Goal: Transaction & Acquisition: Purchase product/service

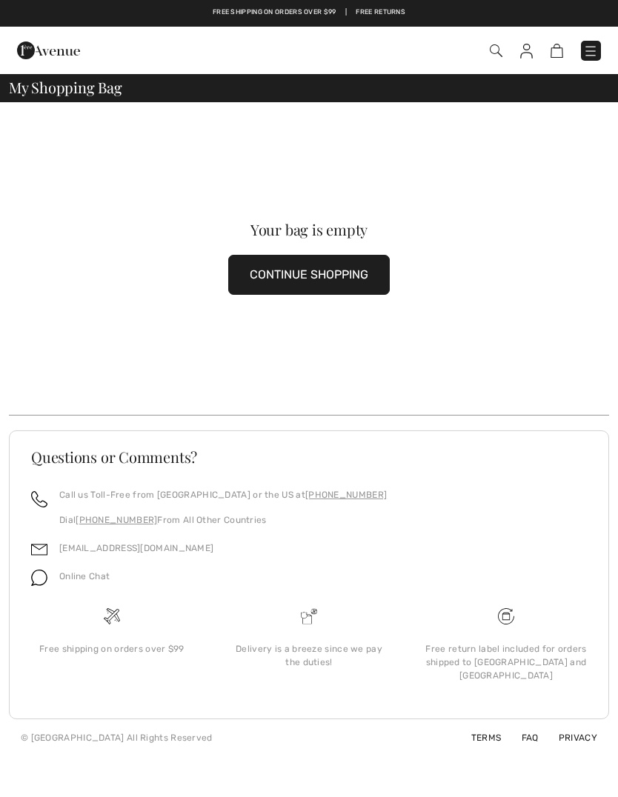
checkbox input "true"
click at [356, 278] on button "CONTINUE SHOPPING" at bounding box center [308, 275] width 161 height 40
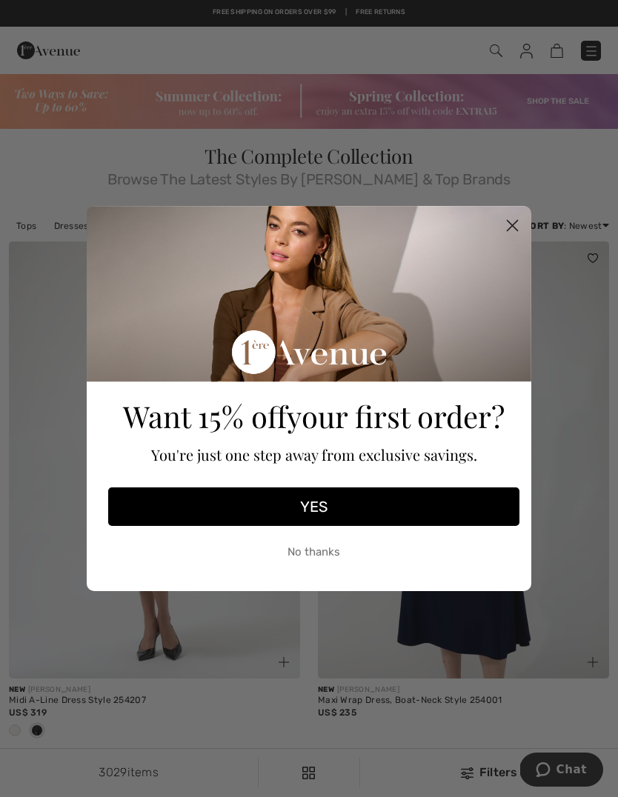
click at [515, 234] on circle "Close dialog" at bounding box center [512, 225] width 24 height 24
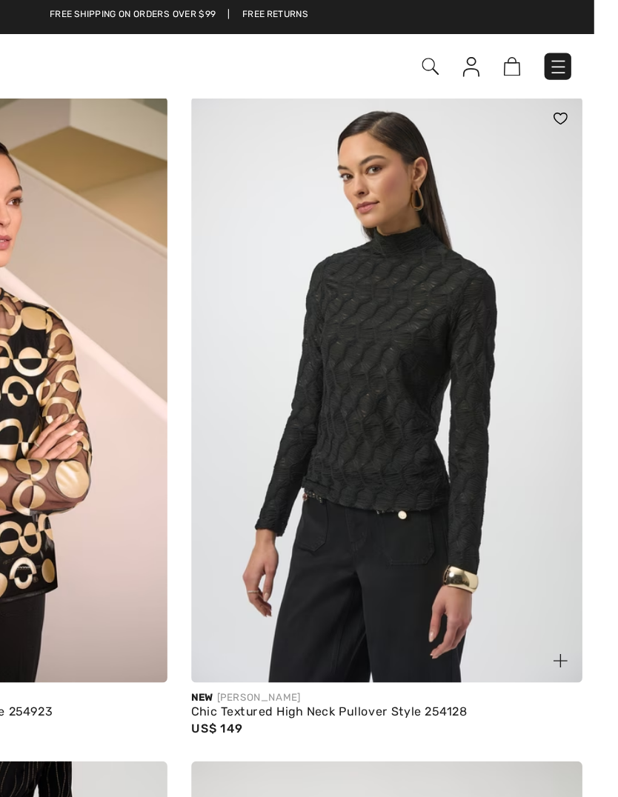
scroll to position [687, 0]
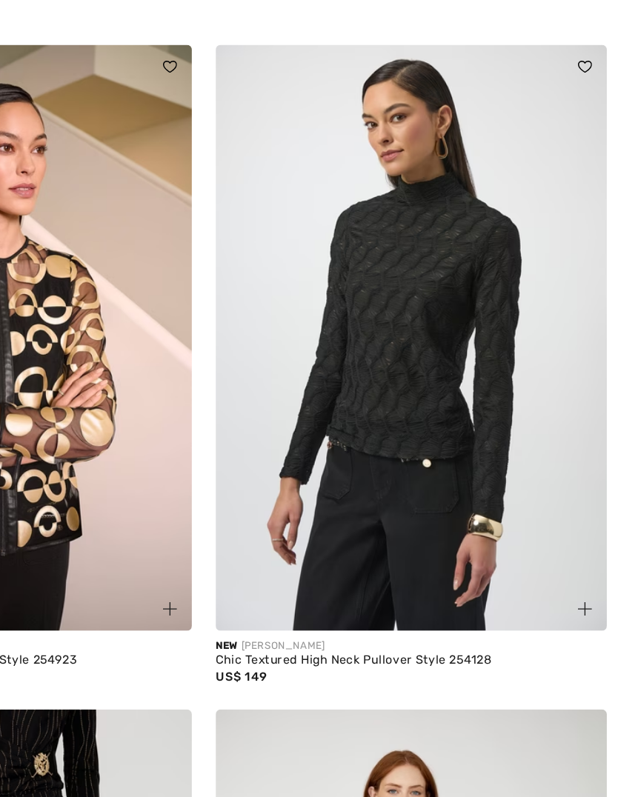
click at [323, 326] on img at bounding box center [463, 292] width 291 height 437
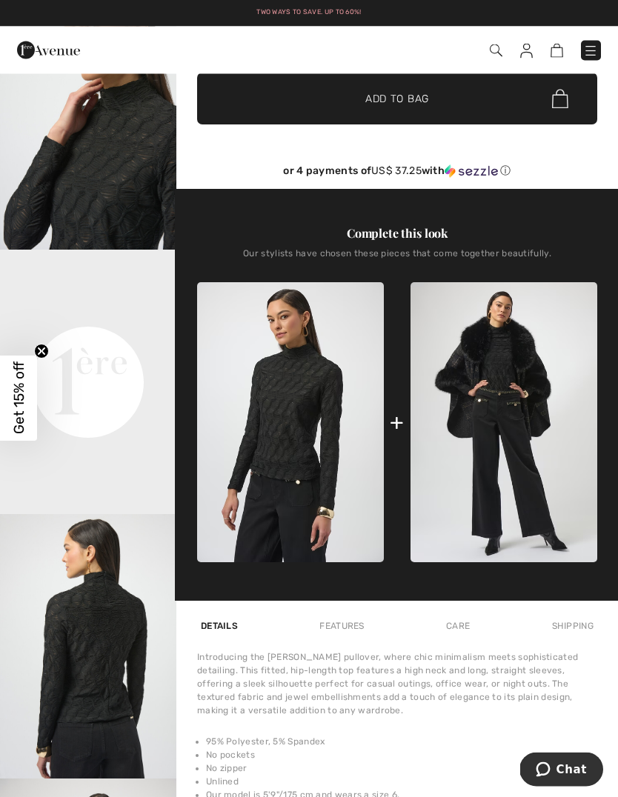
scroll to position [352, 0]
click at [312, 444] on img at bounding box center [290, 422] width 187 height 280
click at [318, 463] on img at bounding box center [290, 422] width 187 height 280
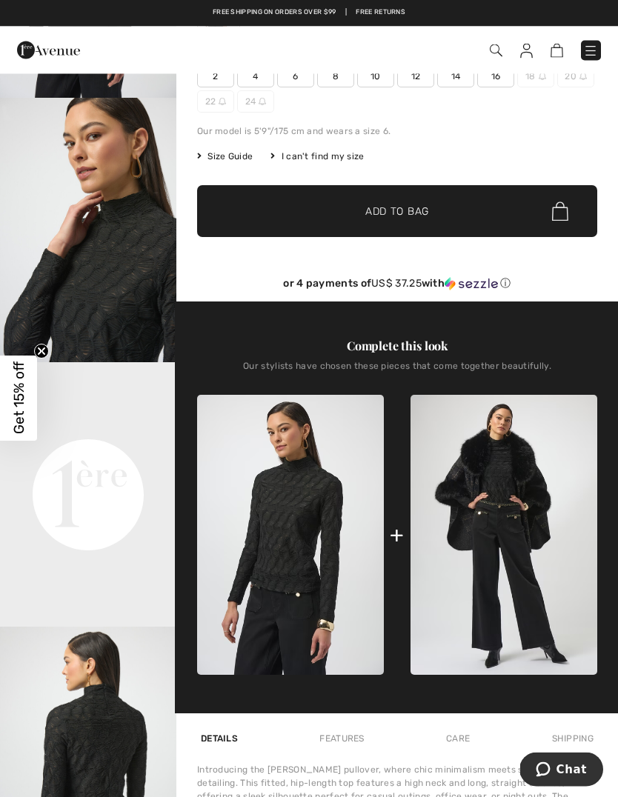
scroll to position [0, 0]
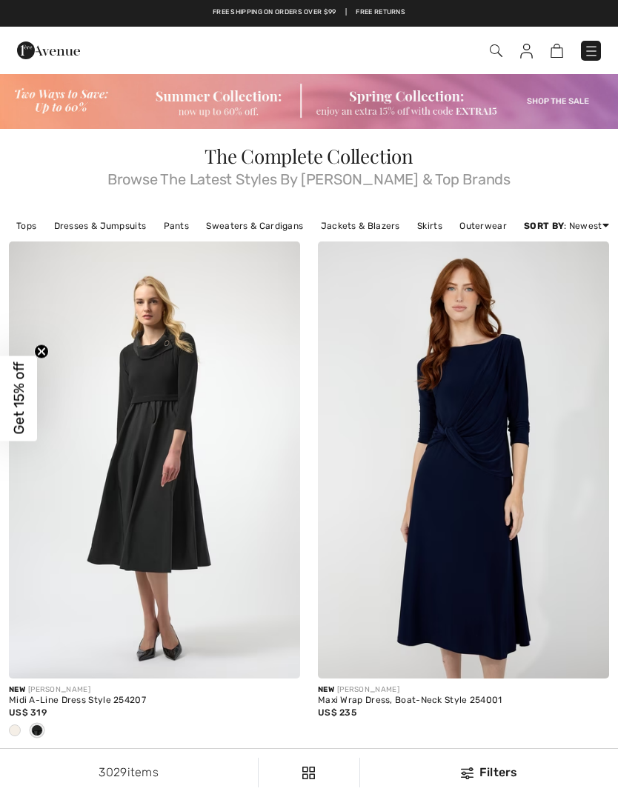
checkbox input "true"
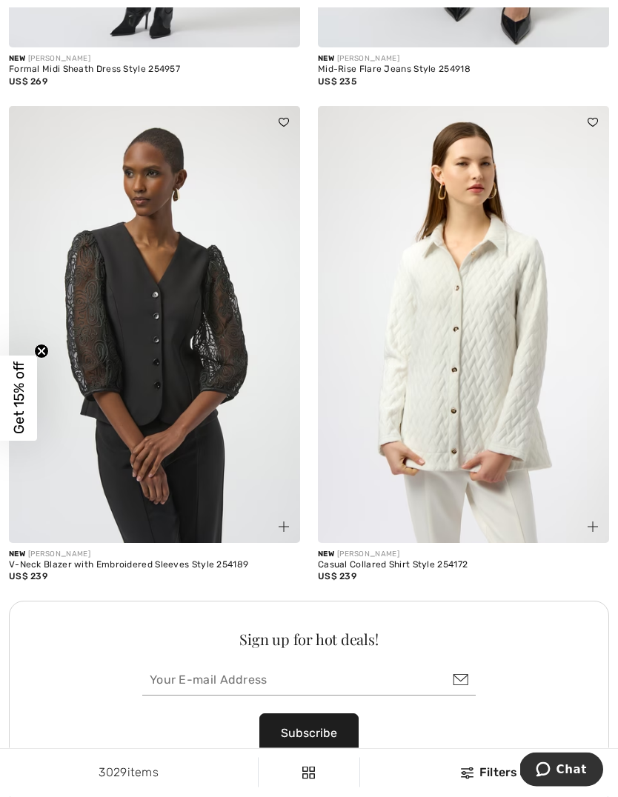
scroll to position [5732, 0]
click at [529, 413] on img at bounding box center [463, 324] width 291 height 437
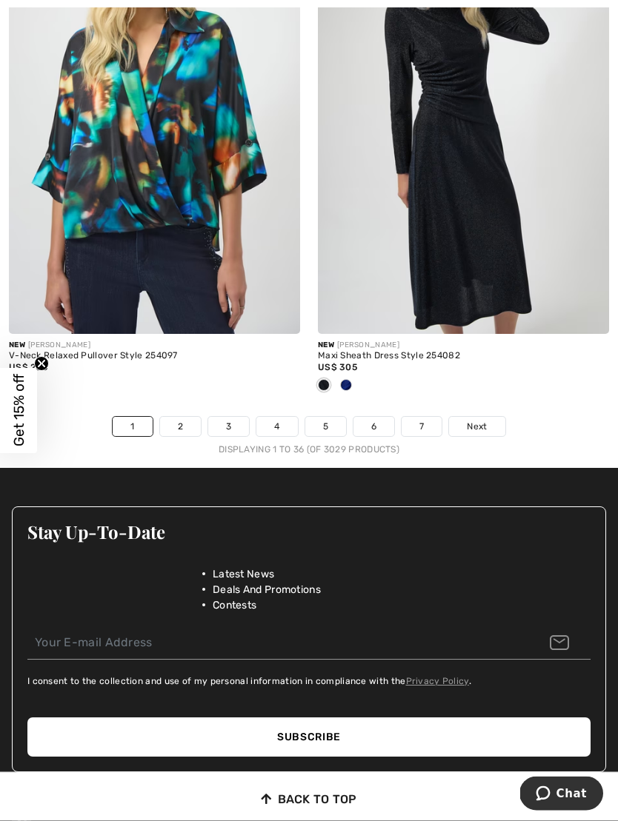
scroll to position [9206, 0]
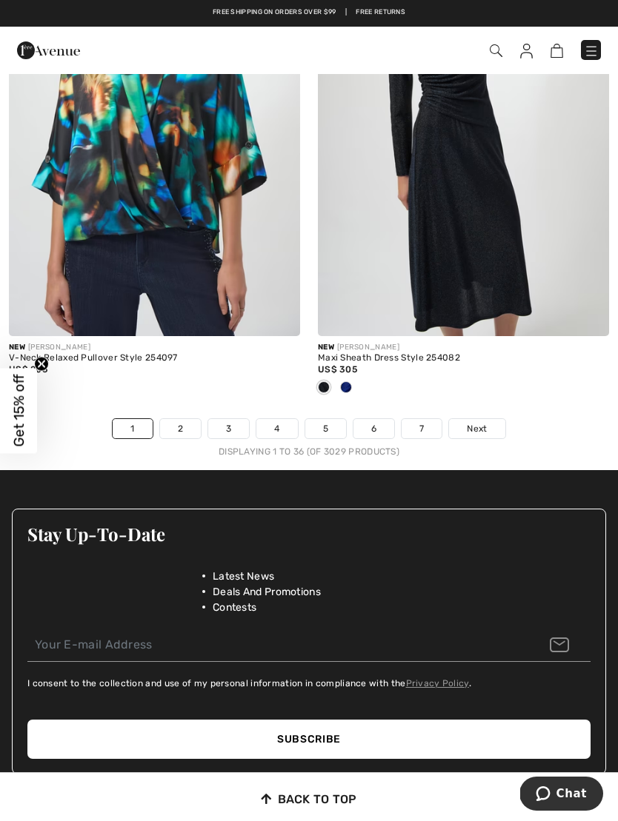
click at [179, 420] on link "2" at bounding box center [180, 428] width 41 height 19
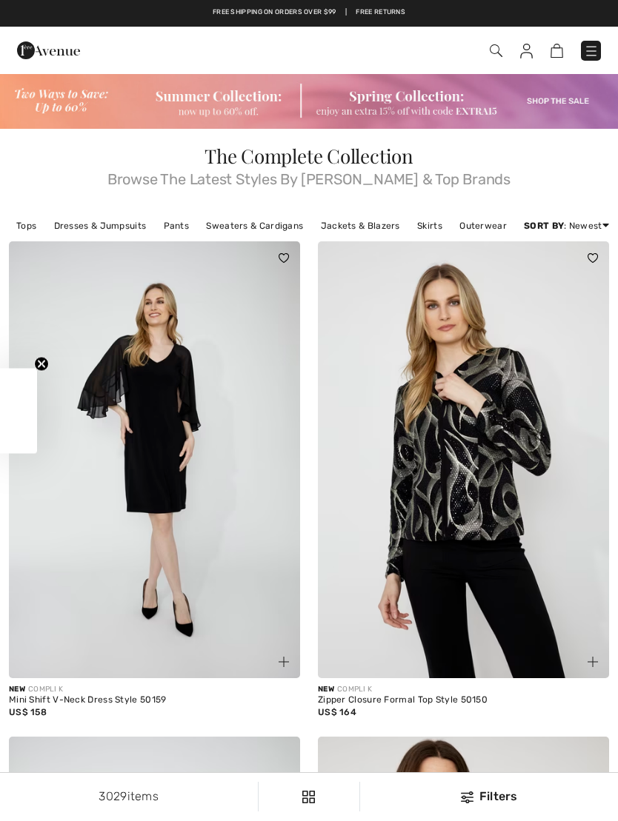
checkbox input "true"
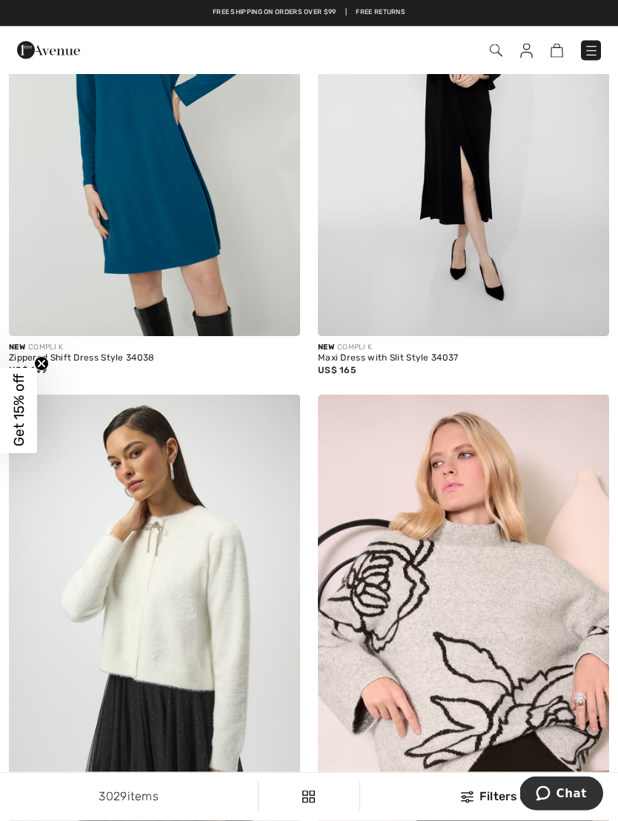
scroll to position [1827, 0]
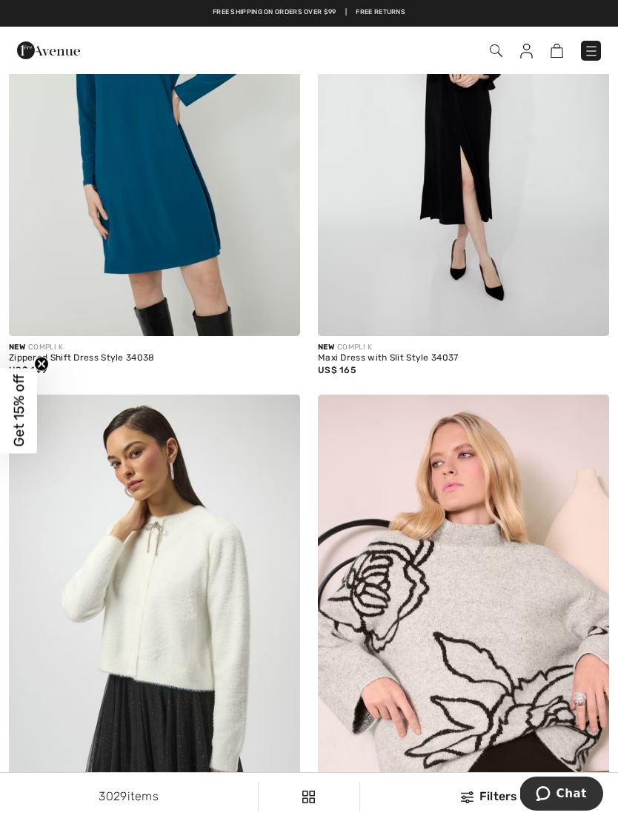
click at [587, 58] on img at bounding box center [591, 51] width 15 height 15
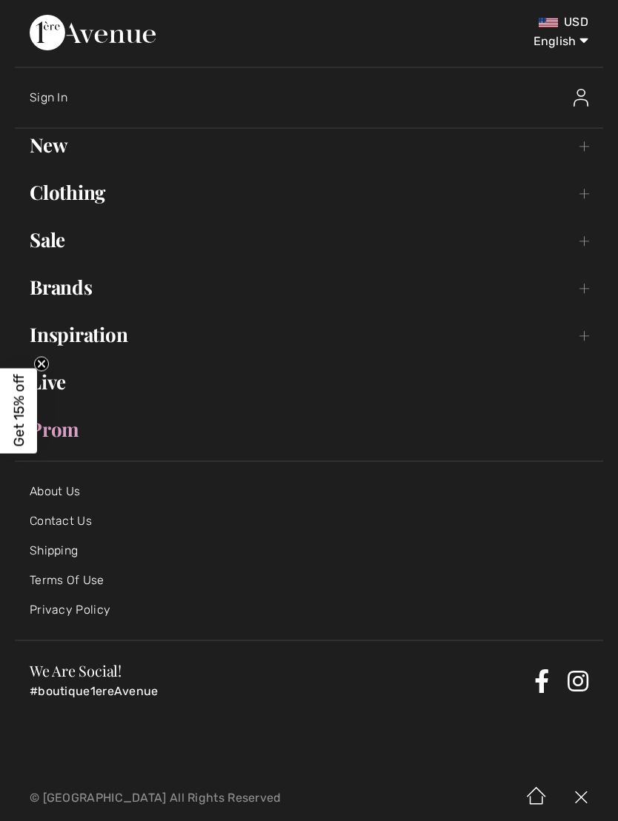
click at [63, 245] on link "Sale Toggle submenu" at bounding box center [309, 240] width 588 height 33
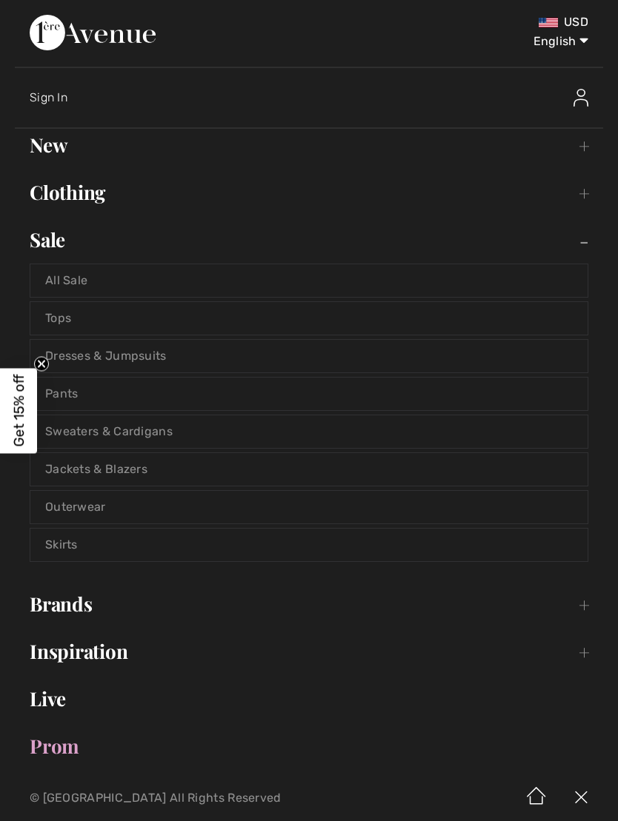
click at [97, 287] on link "All Sale" at bounding box center [308, 280] width 557 height 33
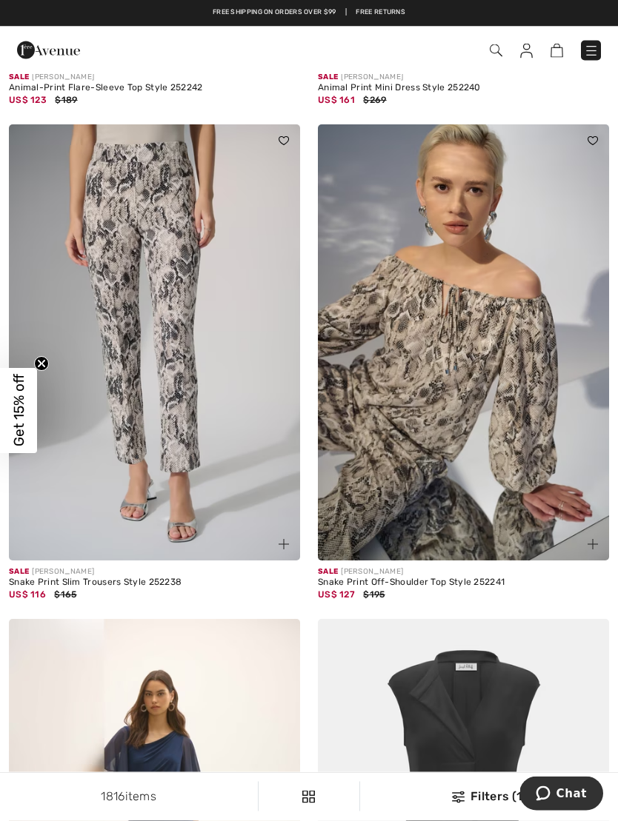
scroll to position [8484, 0]
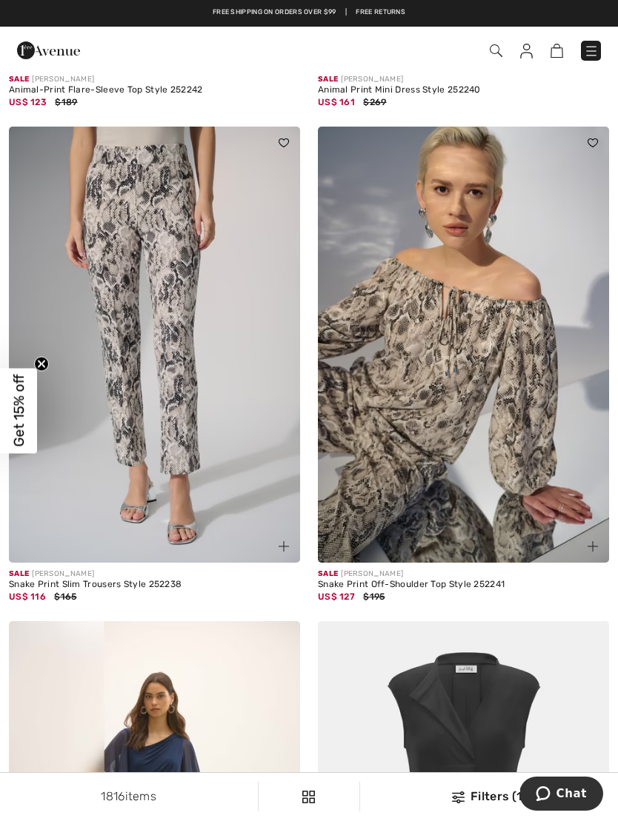
click at [193, 447] on img at bounding box center [154, 345] width 291 height 437
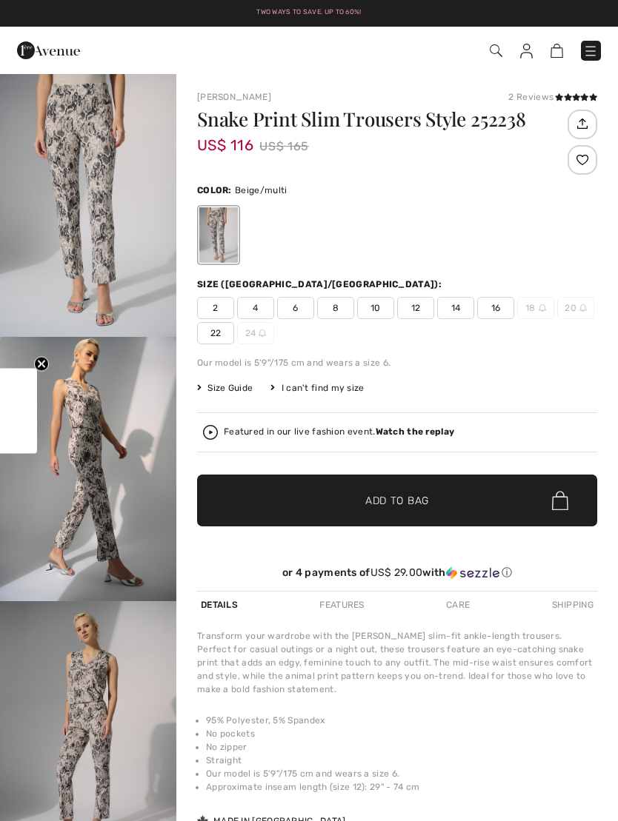
checkbox input "true"
click at [402, 313] on span "12" at bounding box center [415, 308] width 37 height 22
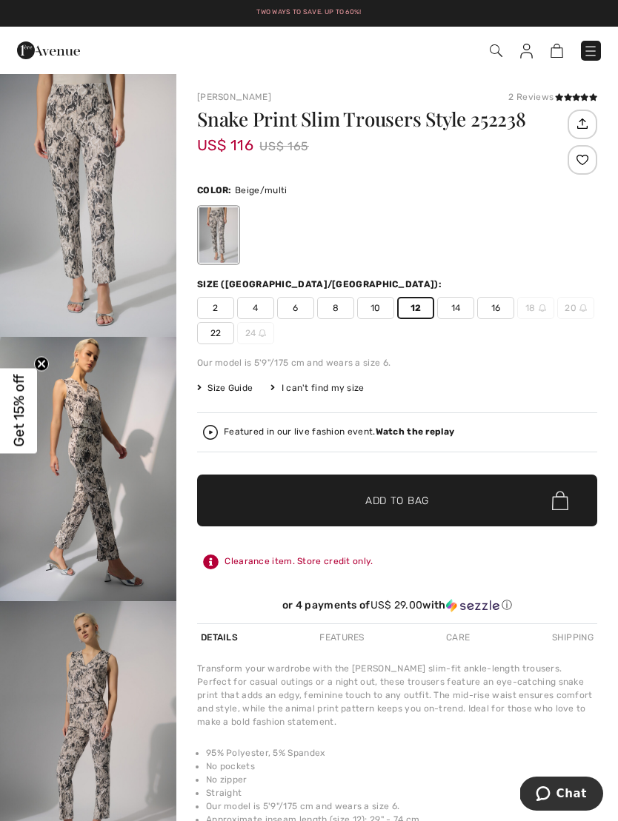
click at [426, 488] on span "✔ Added to Bag Add to Bag" at bounding box center [397, 501] width 400 height 52
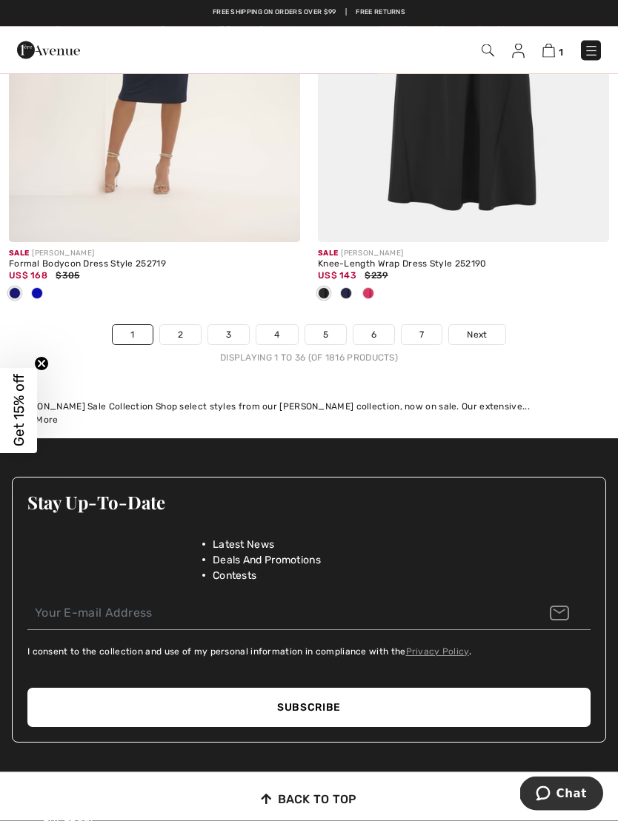
scroll to position [9300, 0]
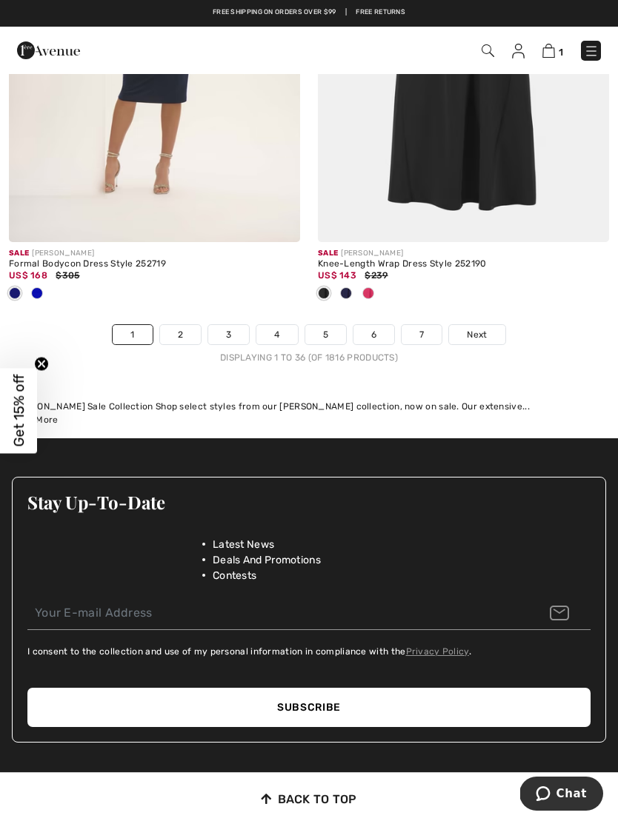
click at [177, 328] on link "2" at bounding box center [180, 334] width 41 height 19
click at [174, 325] on link "2" at bounding box center [180, 334] width 41 height 19
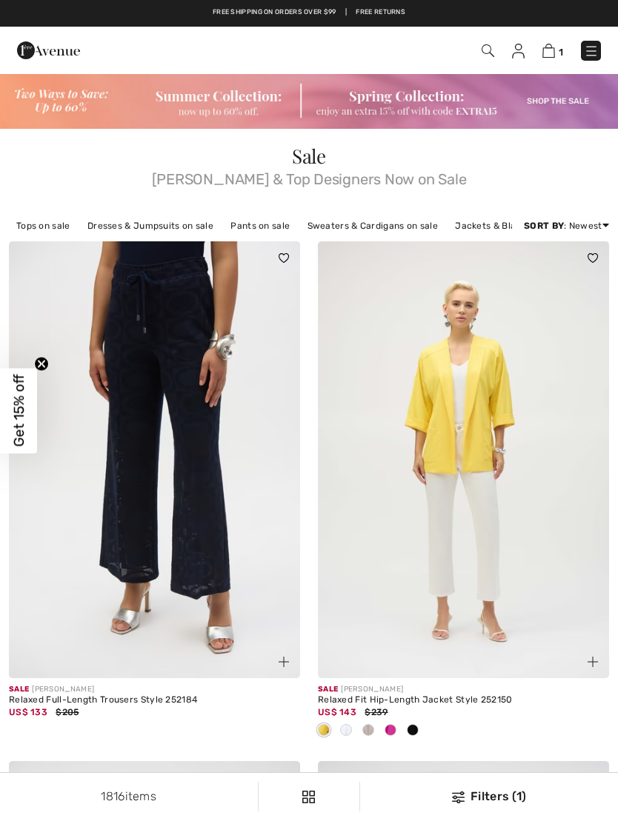
checkbox input "true"
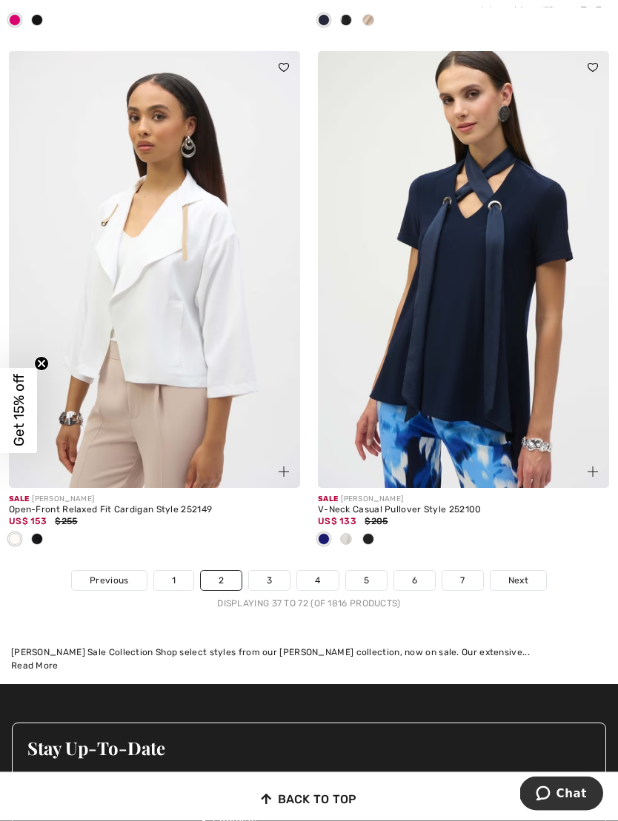
scroll to position [9299, 0]
click at [270, 578] on link "3" at bounding box center [269, 580] width 41 height 19
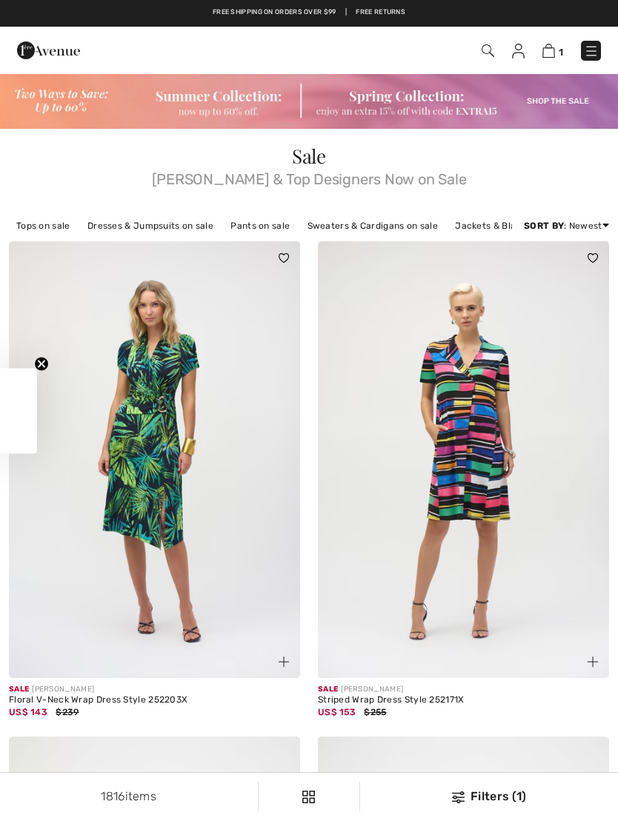
checkbox input "true"
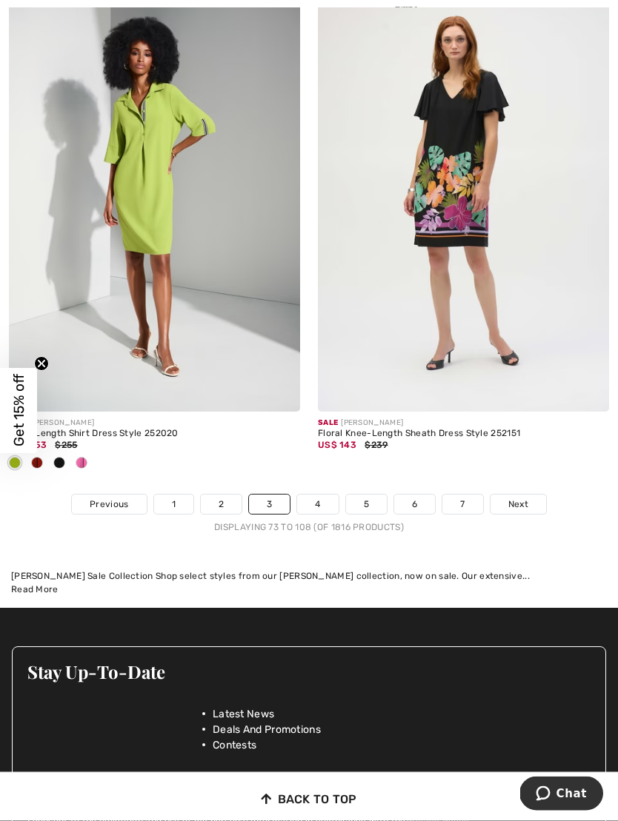
scroll to position [9272, 0]
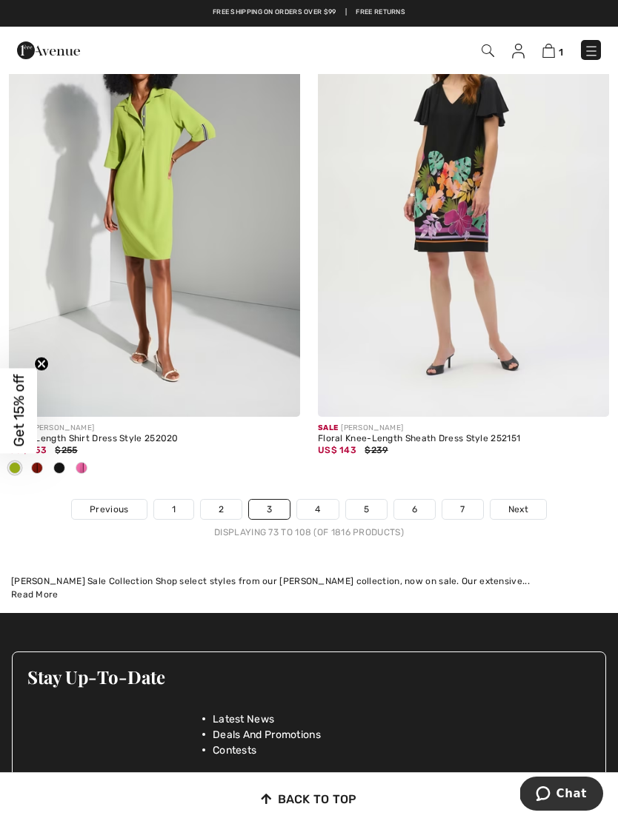
click at [309, 509] on link "4" at bounding box center [317, 509] width 41 height 19
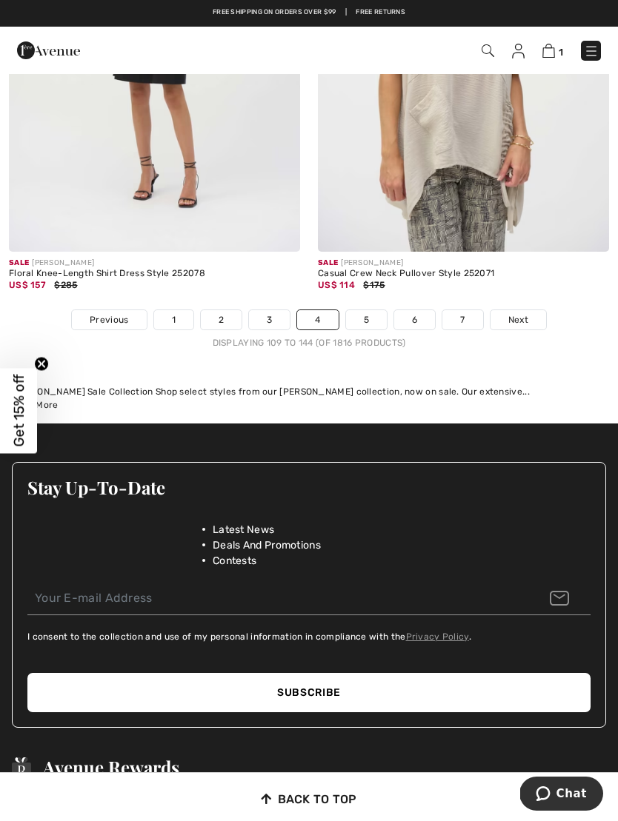
scroll to position [9288, 0]
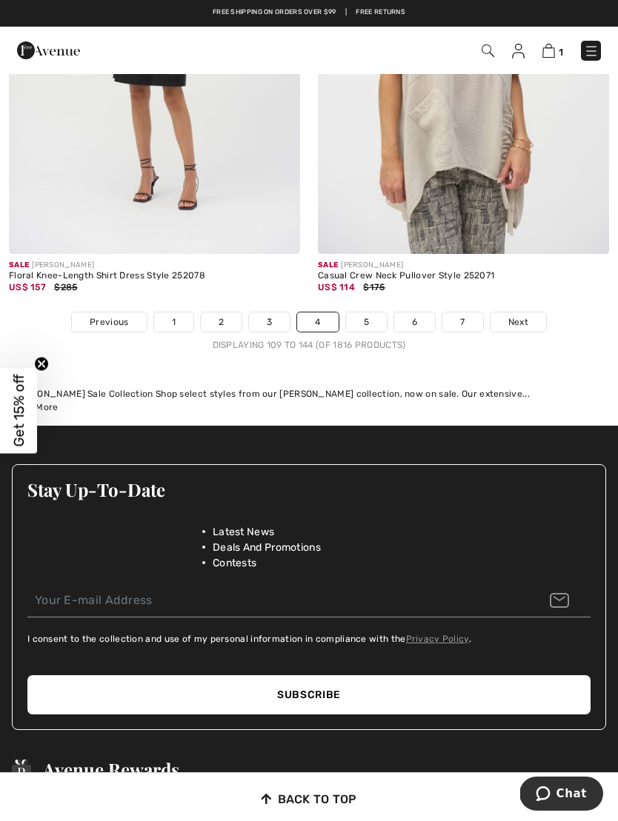
click at [364, 313] on link "5" at bounding box center [366, 322] width 41 height 19
click at [364, 316] on link "5" at bounding box center [366, 322] width 41 height 19
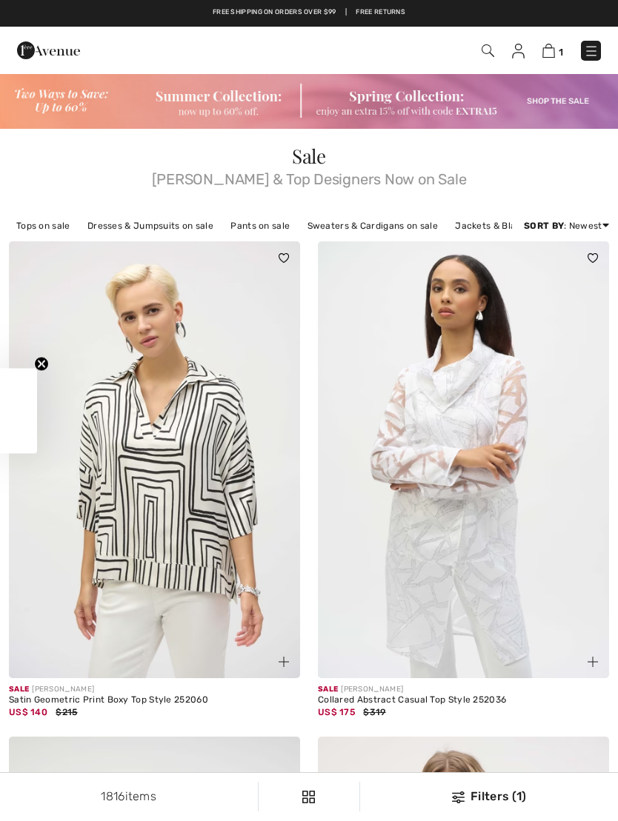
checkbox input "true"
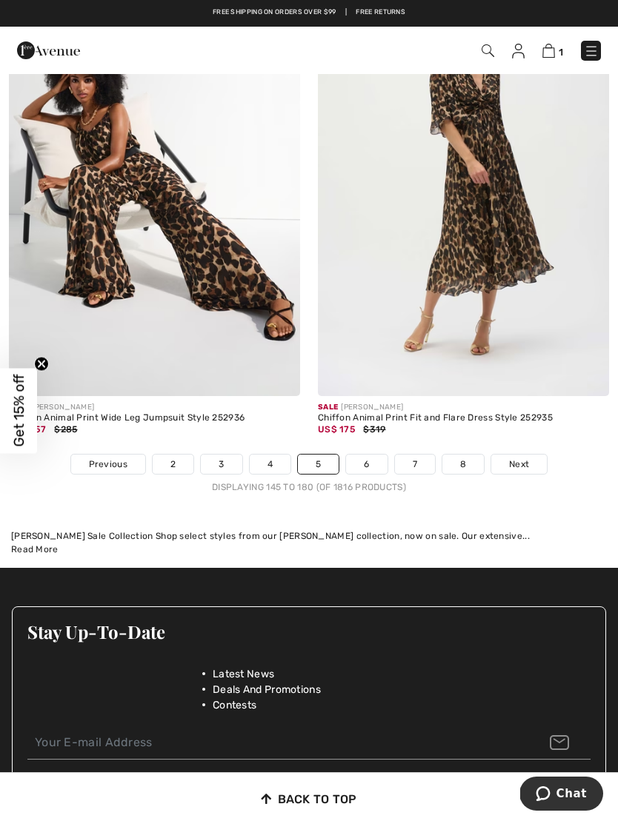
scroll to position [9147, 0]
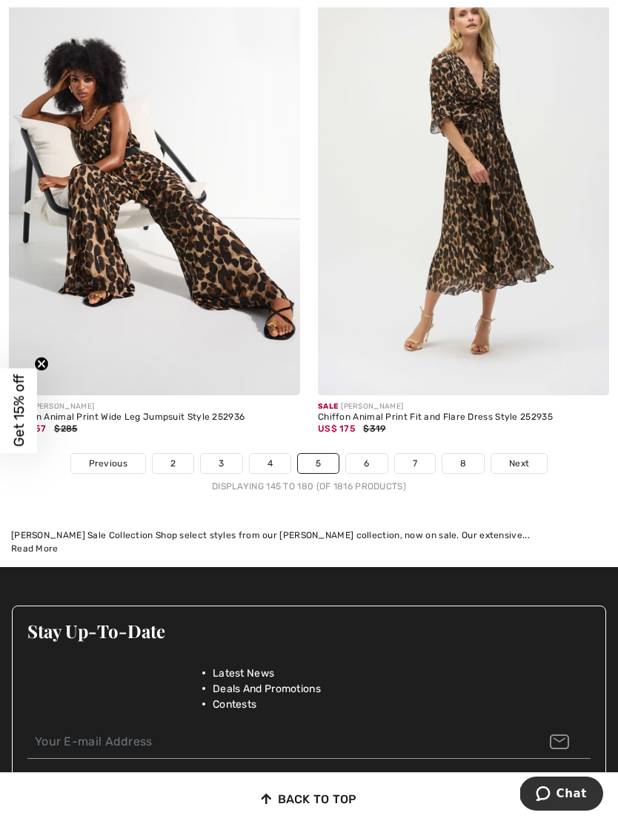
click at [370, 461] on link "6" at bounding box center [366, 463] width 41 height 19
click at [375, 454] on link "6" at bounding box center [366, 463] width 41 height 19
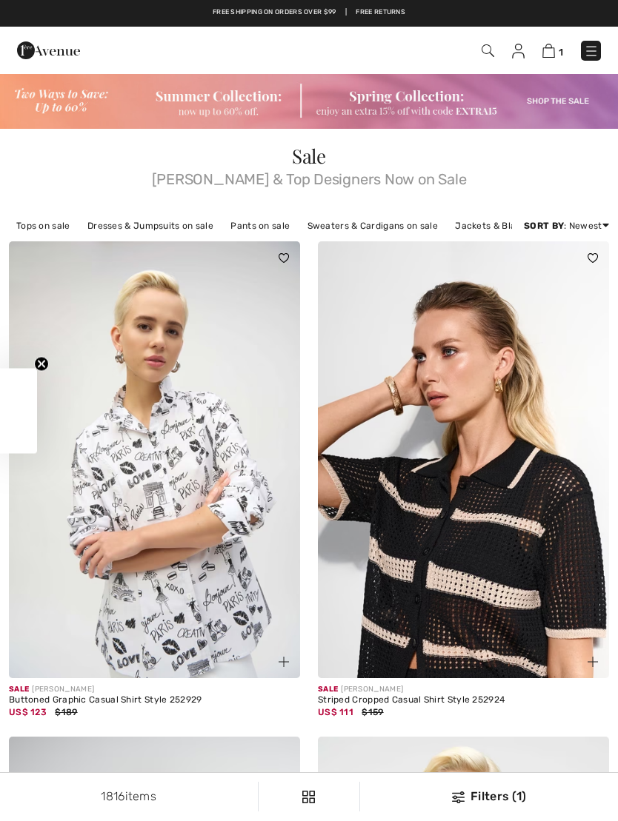
checkbox input "true"
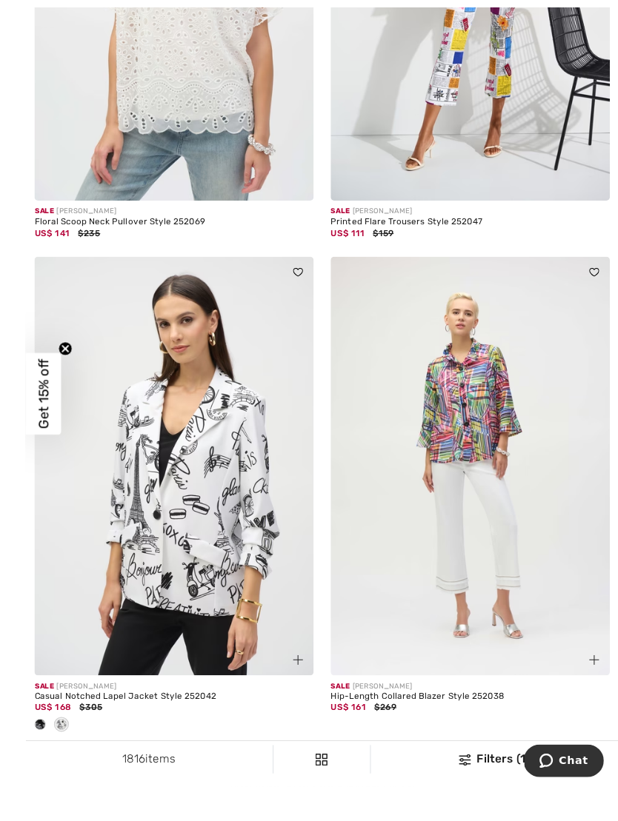
scroll to position [8839, 0]
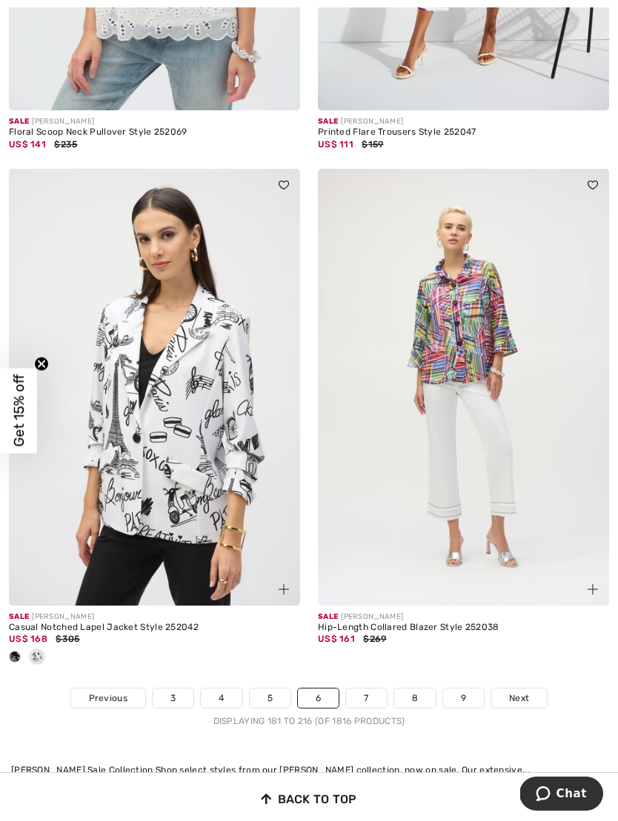
click at [359, 696] on link "7" at bounding box center [366, 698] width 40 height 19
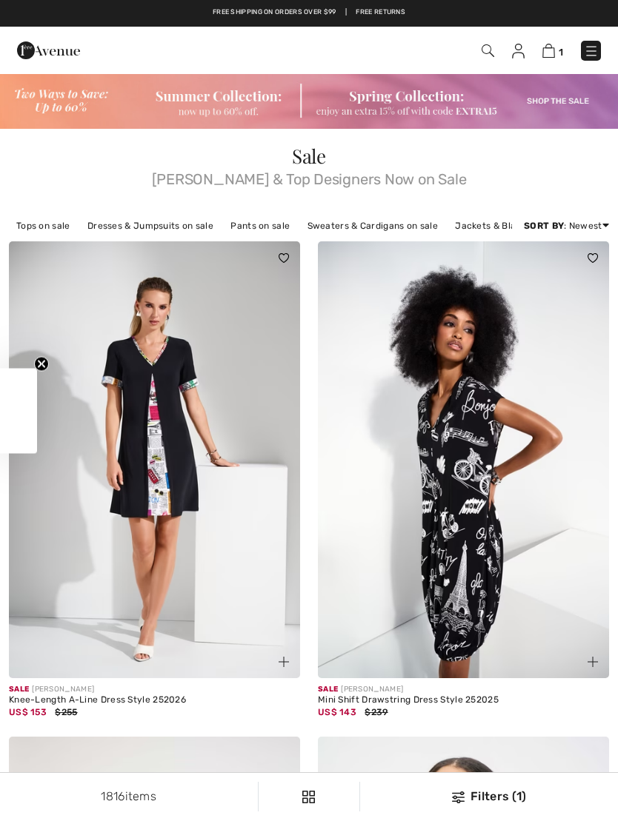
scroll to position [68, 0]
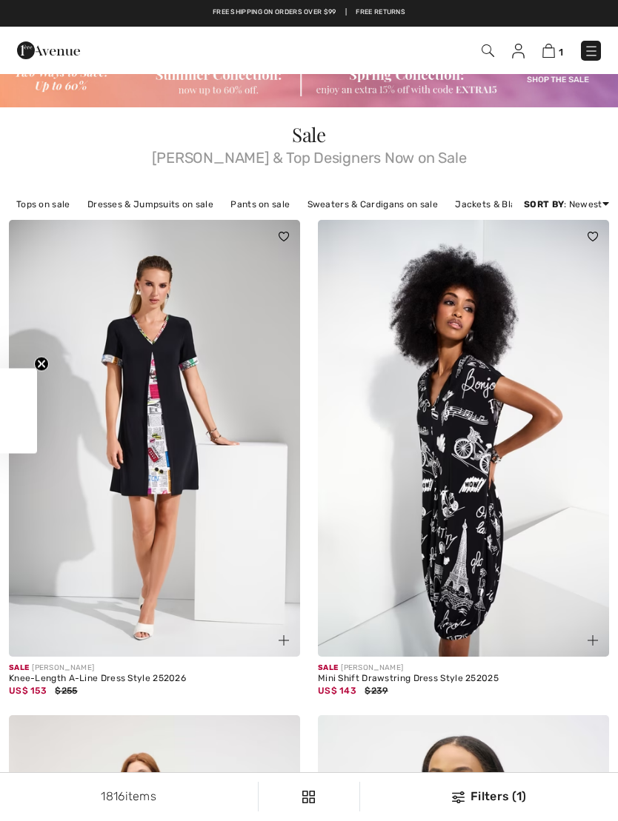
checkbox input "true"
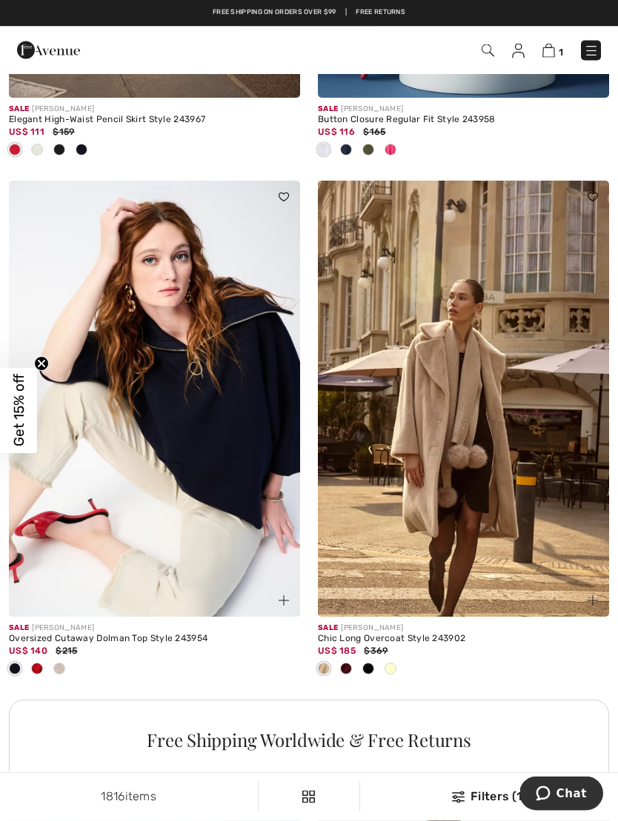
scroll to position [2608, 0]
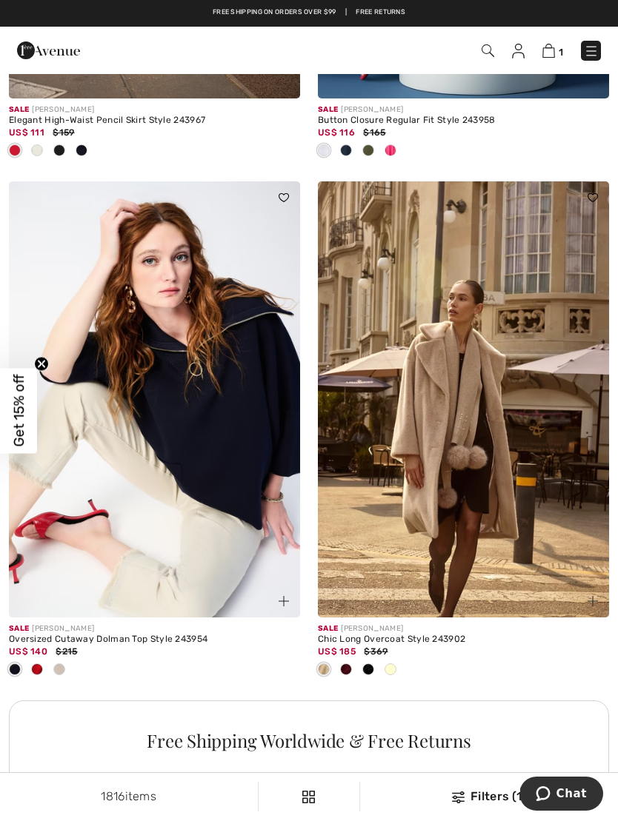
click at [477, 493] on img at bounding box center [463, 399] width 291 height 437
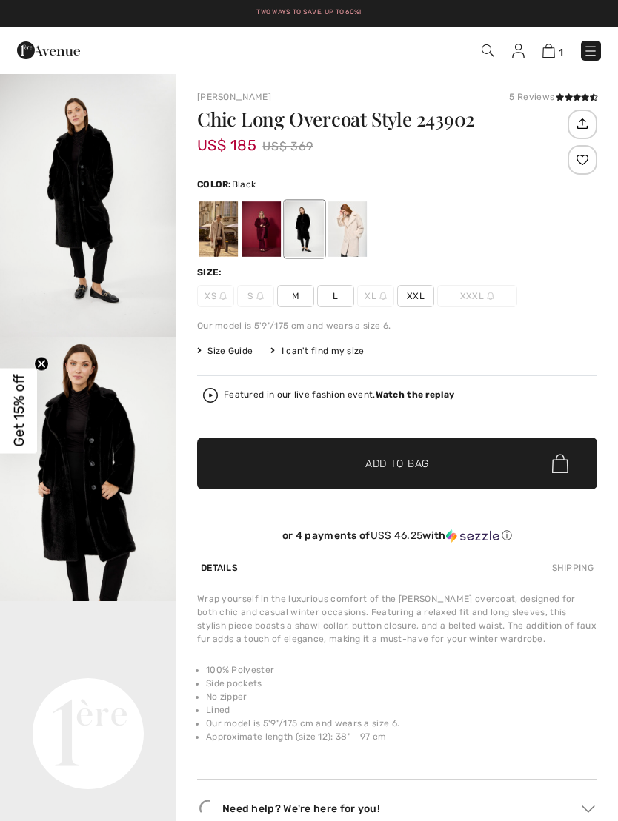
checkbox input "true"
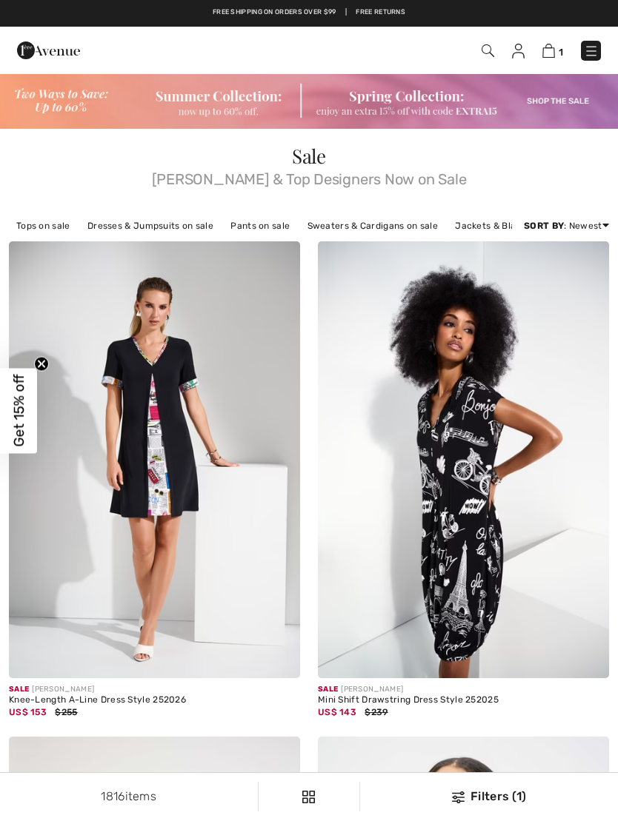
checkbox input "true"
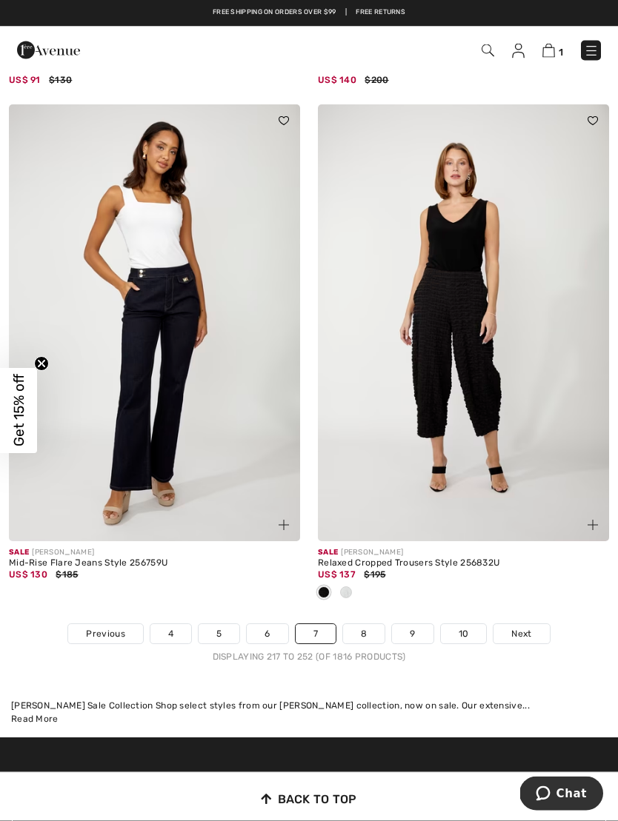
scroll to position [9169, 0]
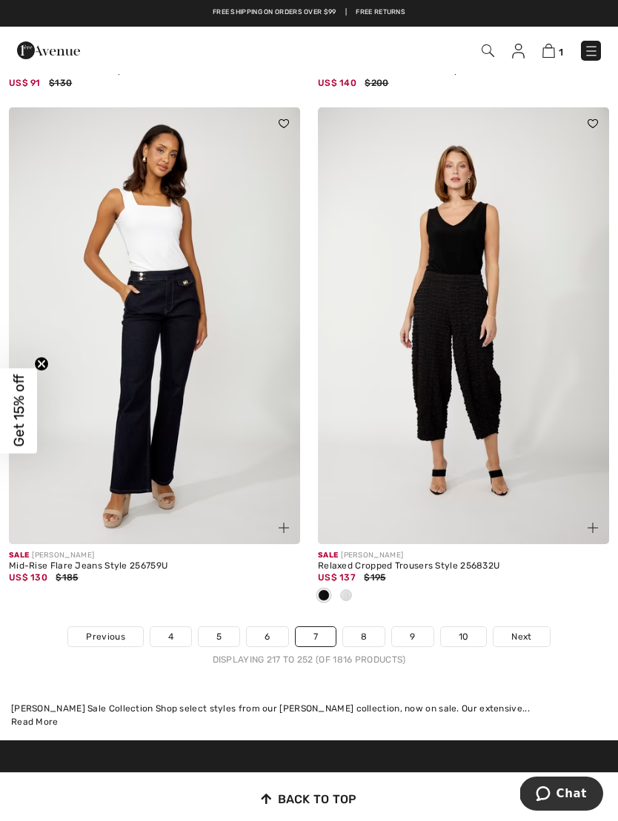
click at [356, 636] on link "8" at bounding box center [363, 636] width 41 height 19
click at [367, 627] on link "8" at bounding box center [363, 636] width 41 height 19
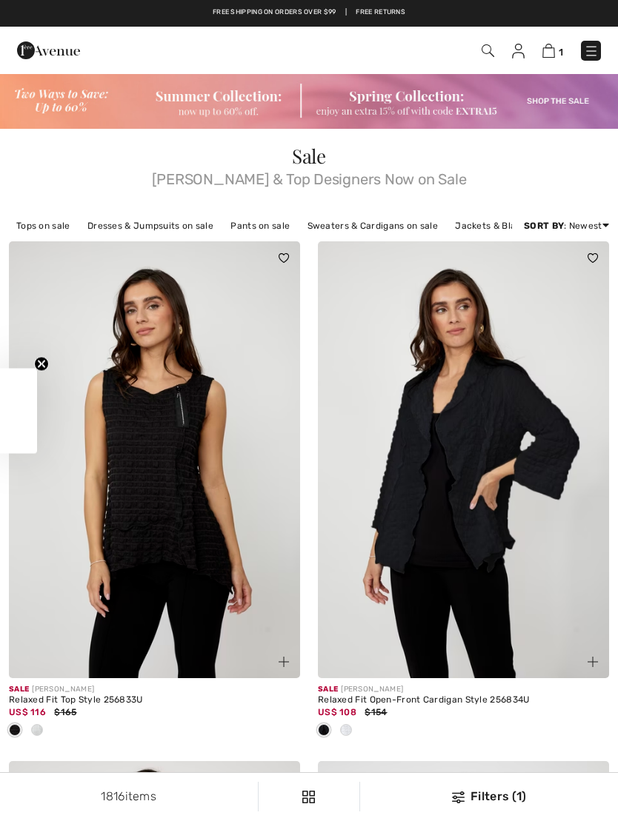
checkbox input "true"
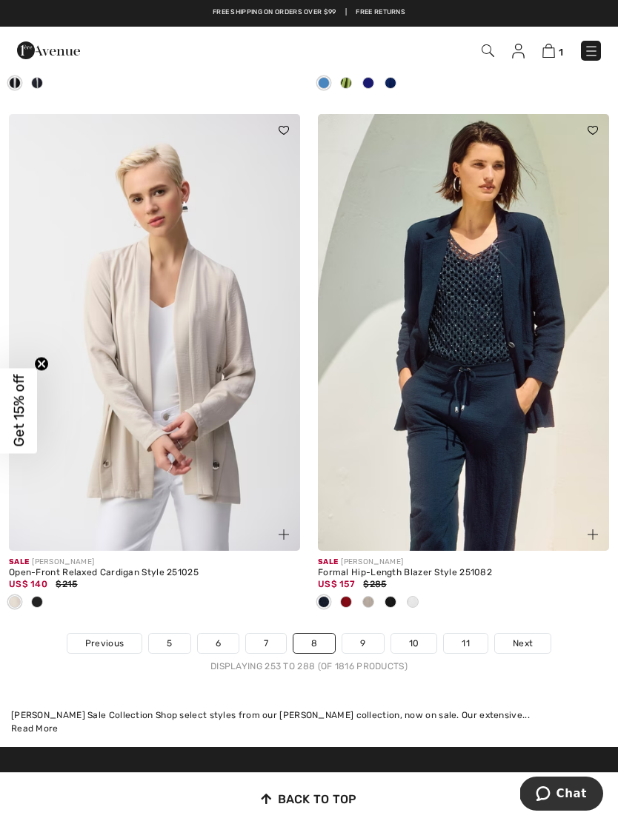
scroll to position [9042, 0]
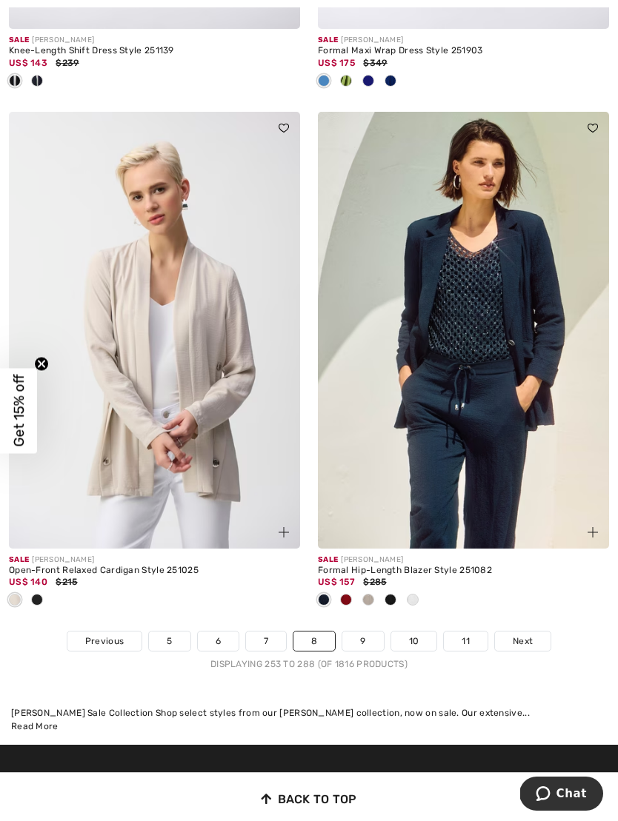
click at [358, 638] on link "9" at bounding box center [362, 641] width 41 height 19
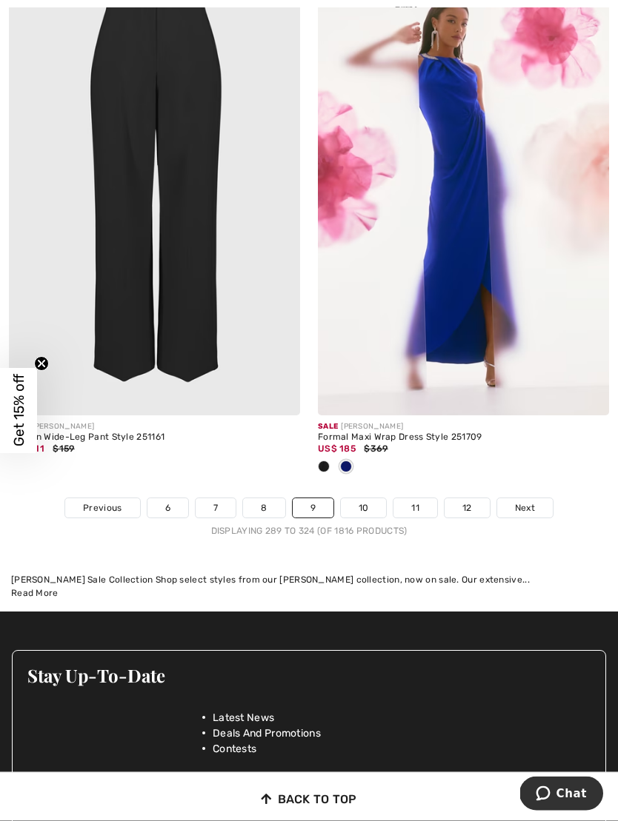
scroll to position [9420, 0]
click at [361, 498] on link "10" at bounding box center [364, 507] width 46 height 19
click at [365, 498] on link "10" at bounding box center [364, 507] width 46 height 19
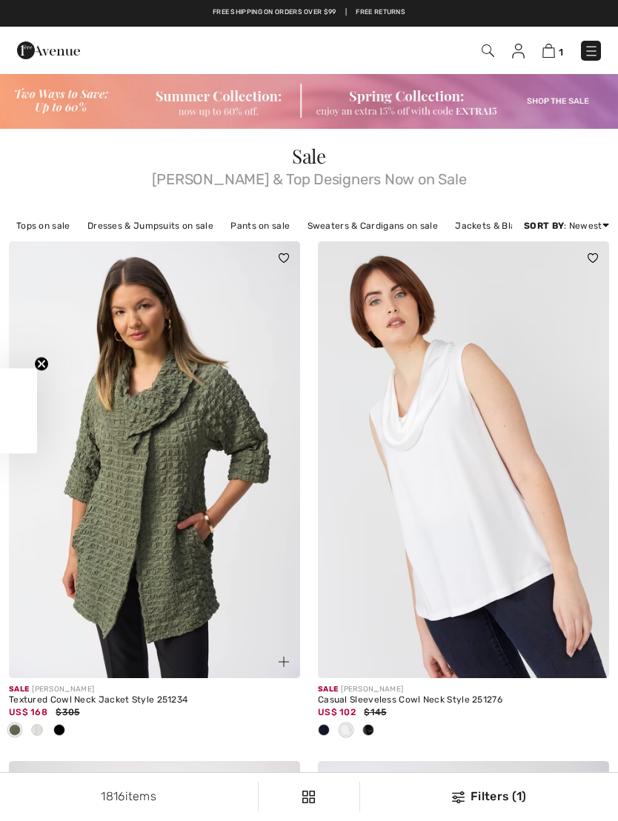
checkbox input "true"
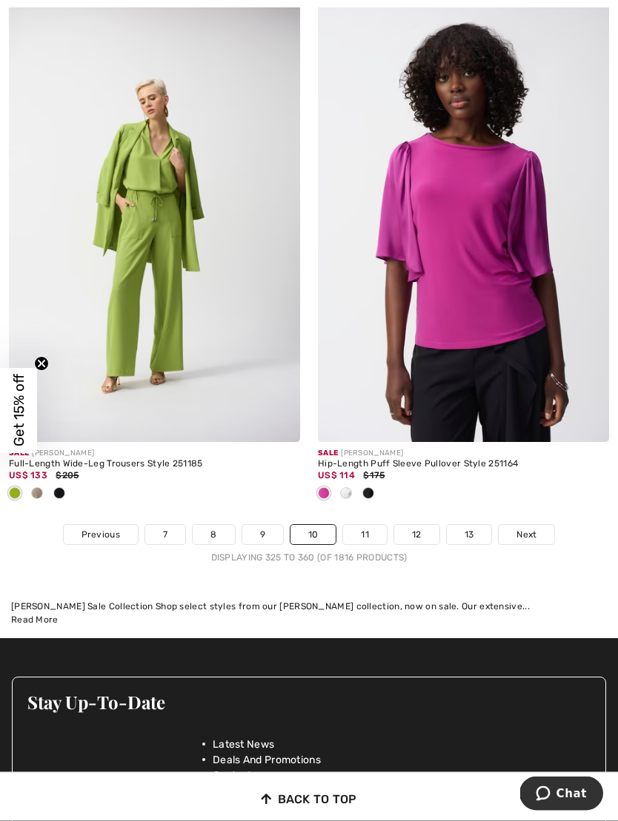
scroll to position [9393, 0]
click at [369, 525] on link "11" at bounding box center [365, 534] width 44 height 19
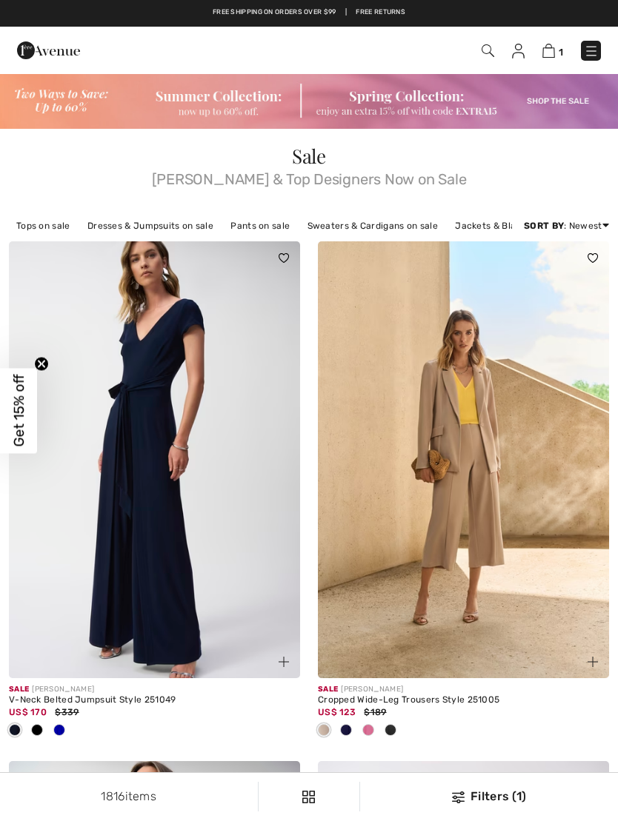
checkbox input "true"
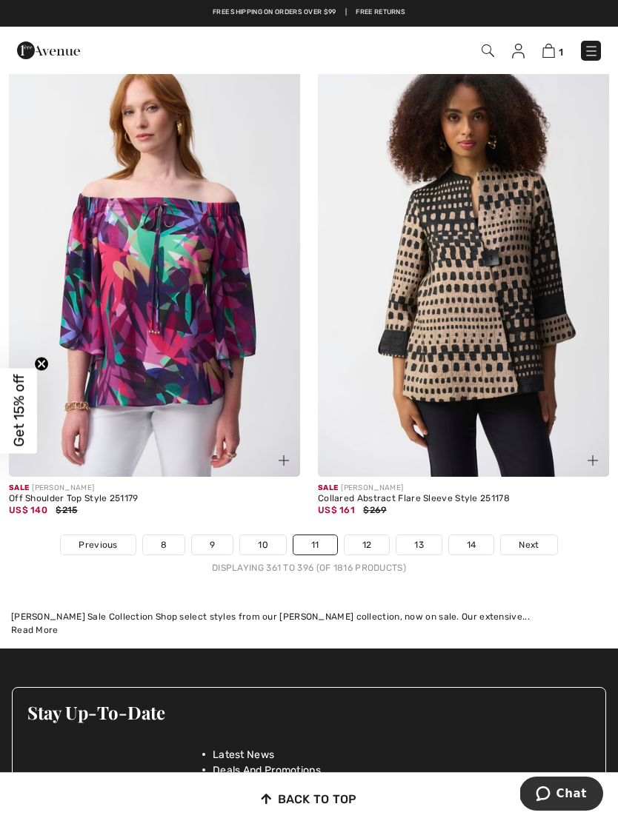
scroll to position [9063, 0]
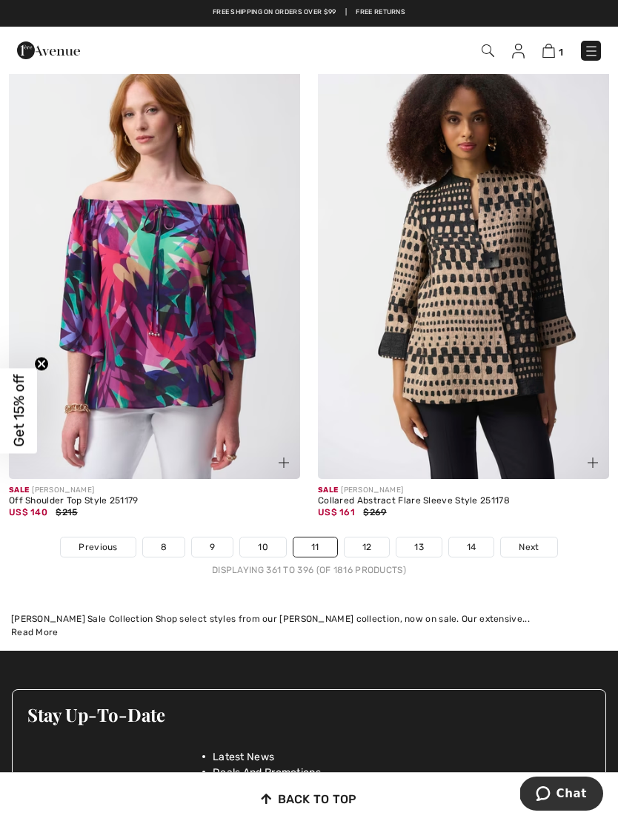
click at [370, 538] on link "12" at bounding box center [366, 547] width 45 height 19
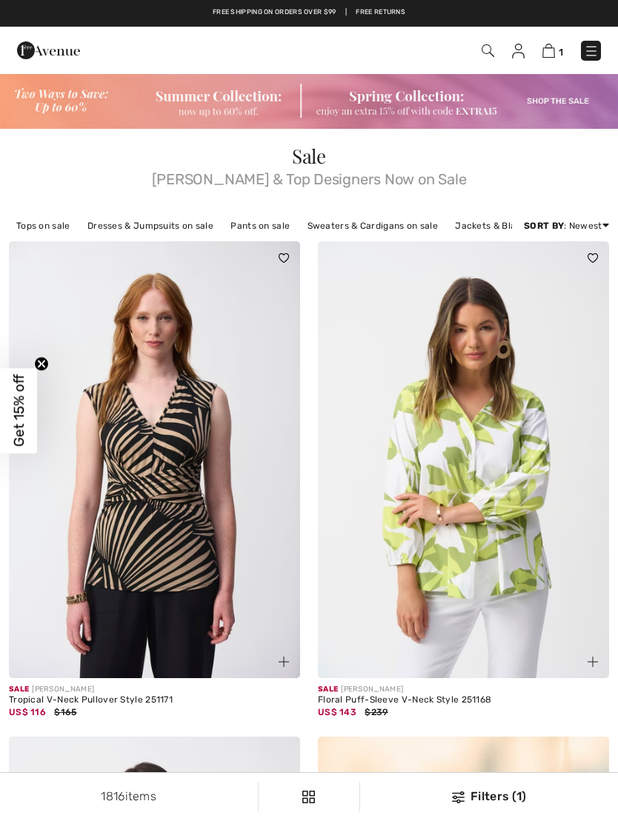
checkbox input "true"
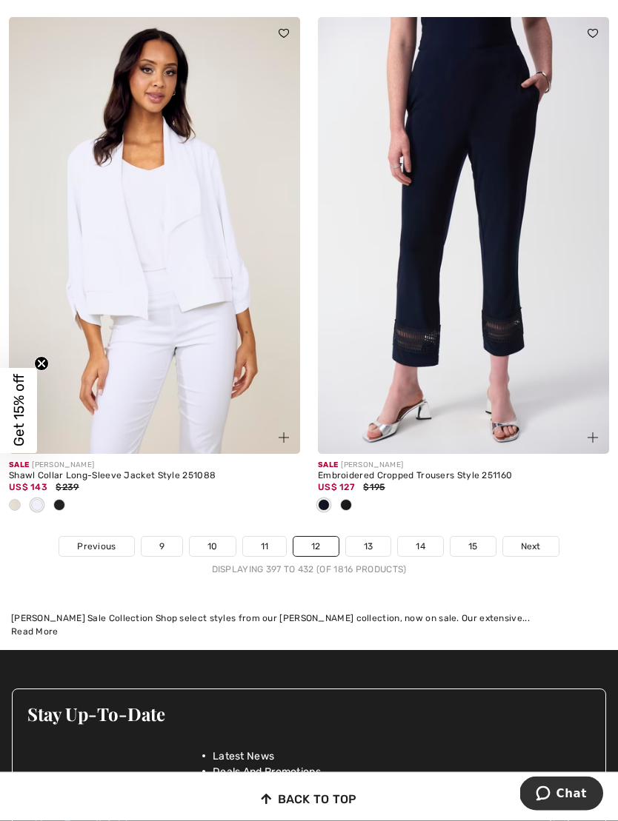
scroll to position [9136, 0]
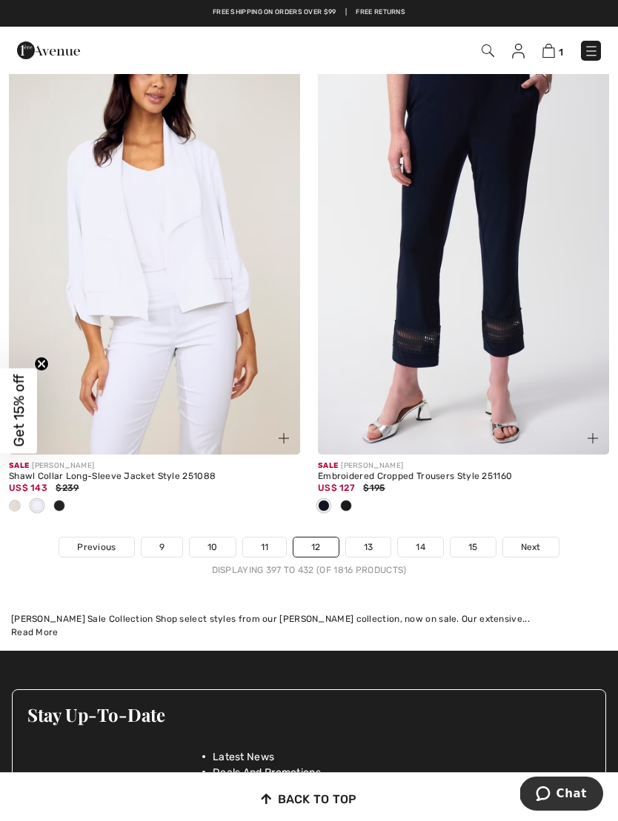
click at [373, 539] on link "13" at bounding box center [368, 547] width 45 height 19
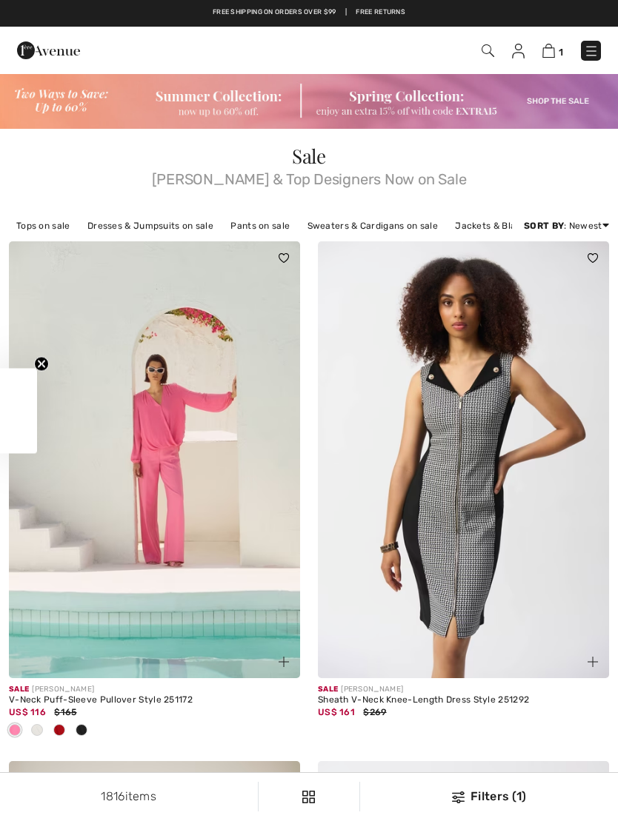
checkbox input "true"
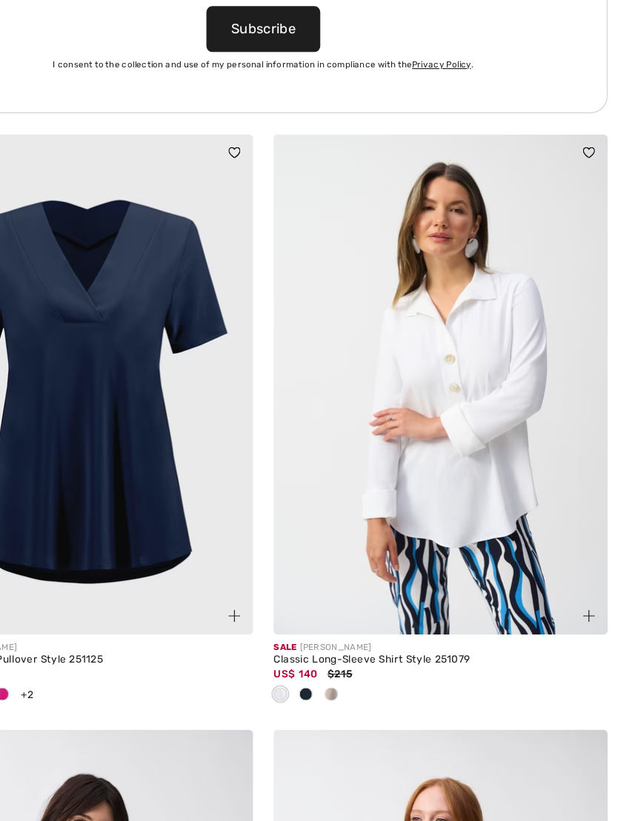
scroll to position [6528, 0]
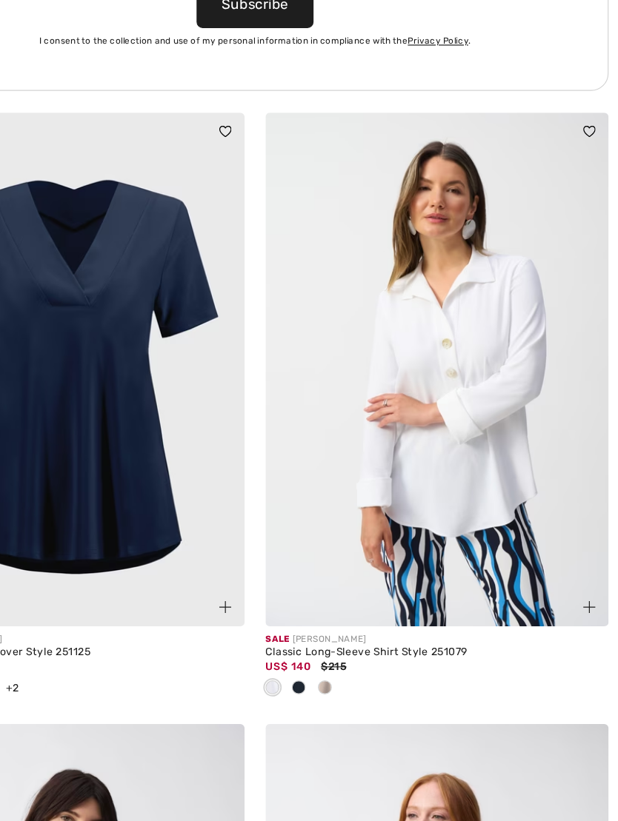
click at [335, 604] on div at bounding box center [346, 616] width 22 height 24
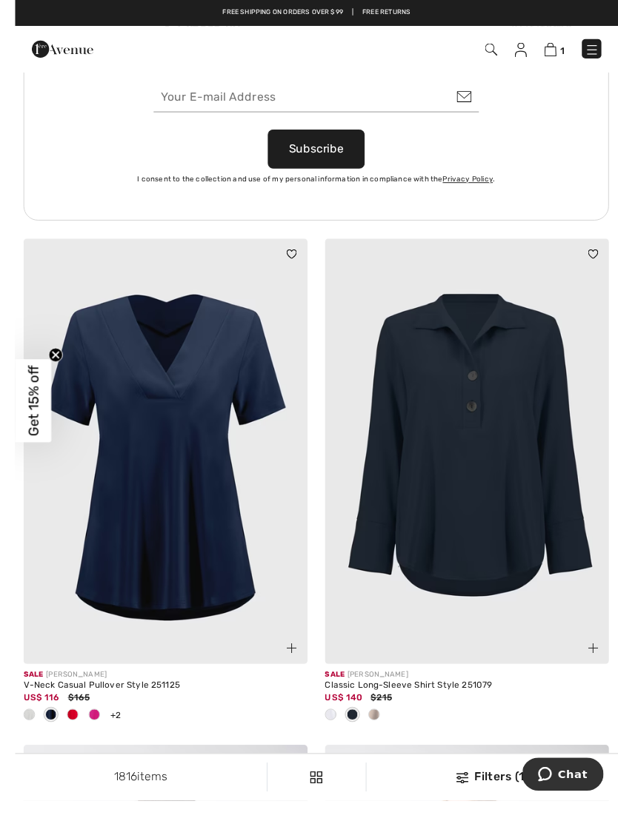
scroll to position [6463, 0]
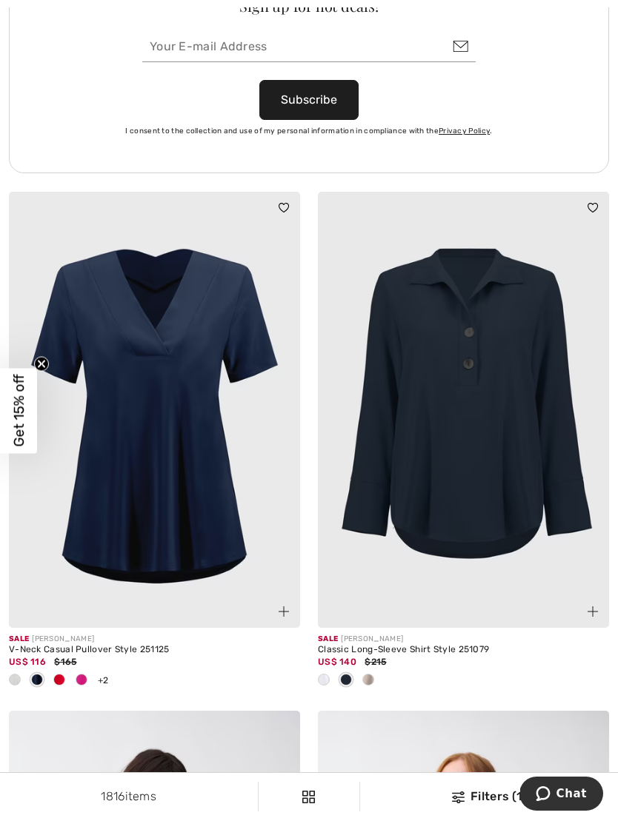
click at [371, 681] on div at bounding box center [368, 681] width 22 height 24
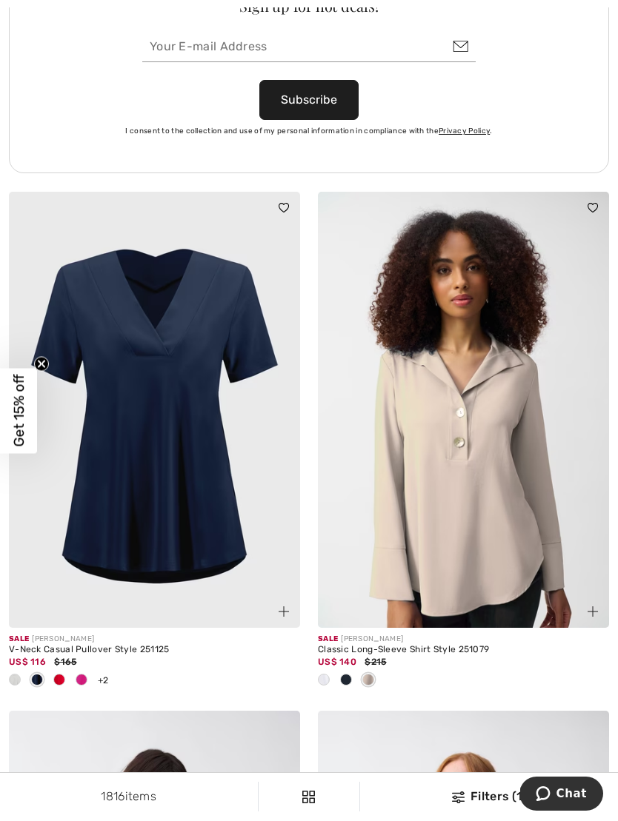
click at [375, 669] on div at bounding box center [368, 681] width 22 height 24
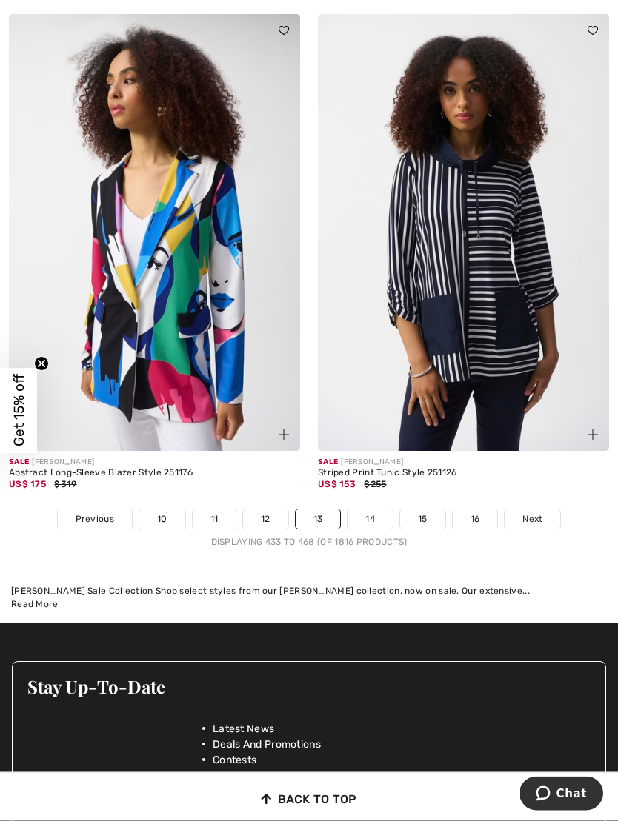
scroll to position [9238, 0]
click at [375, 510] on link "14" at bounding box center [369, 519] width 45 height 19
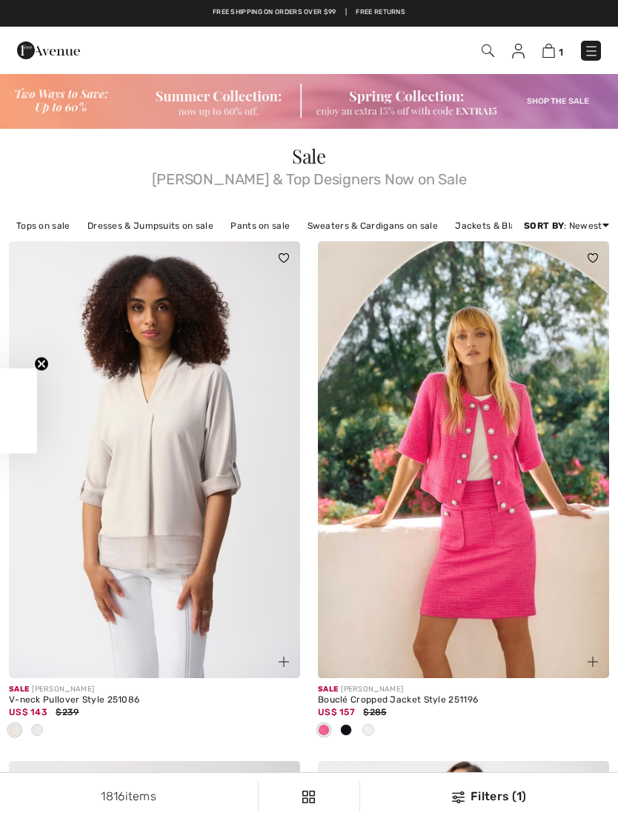
checkbox input "true"
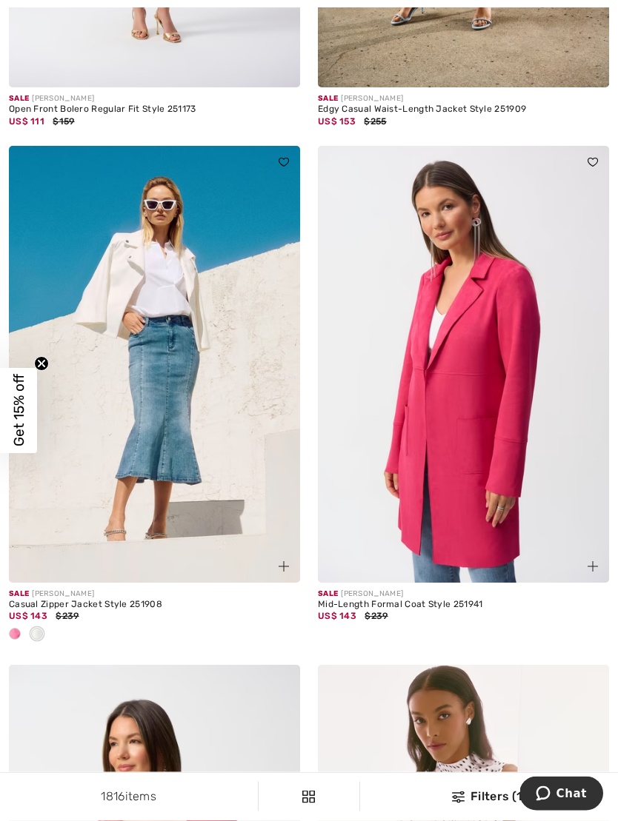
scroll to position [7622, 0]
